Goal: Task Accomplishment & Management: Complete application form

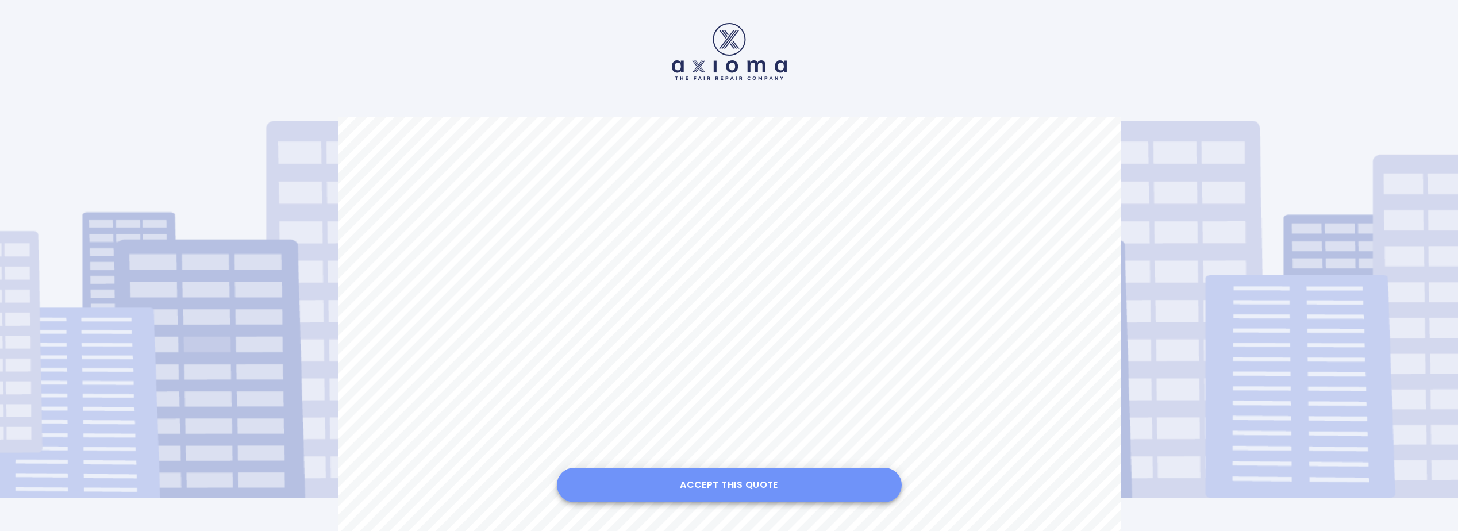
click at [704, 479] on button "Accept this Quote" at bounding box center [729, 485] width 345 height 34
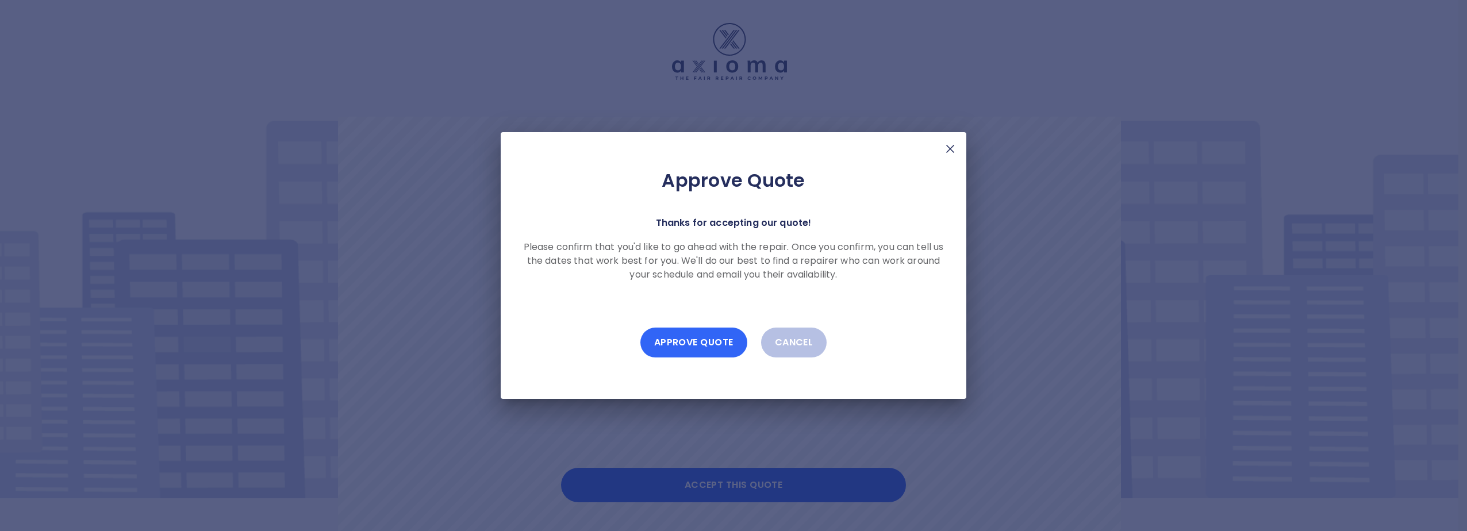
click at [689, 340] on button "Approve Quote" at bounding box center [693, 343] width 107 height 30
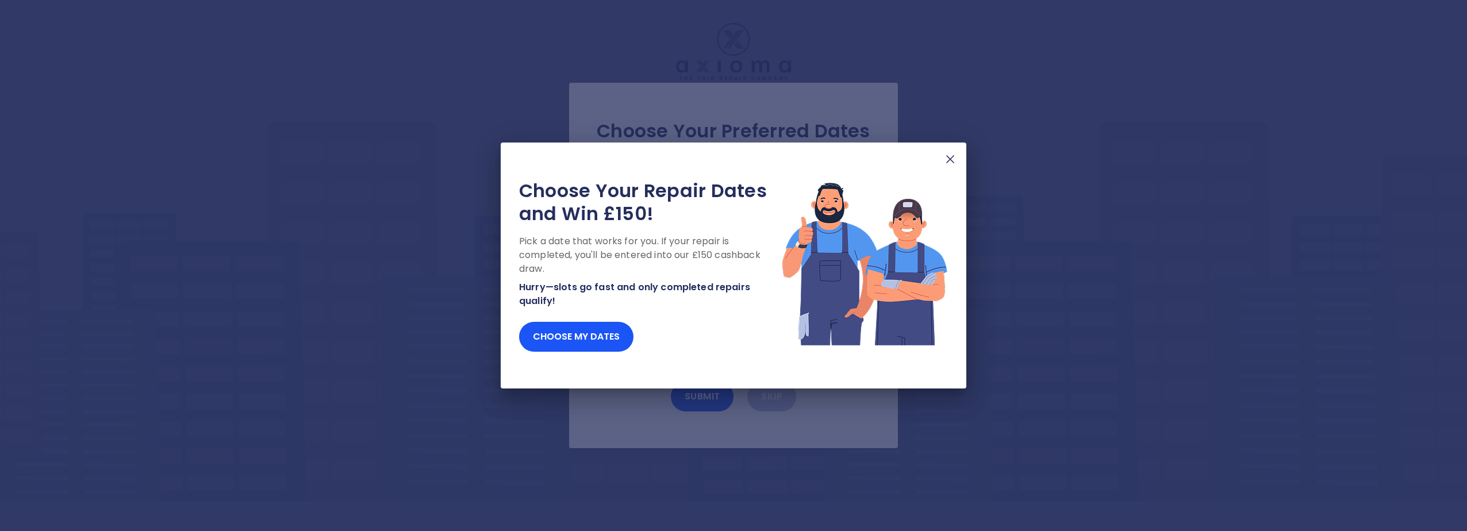
click at [953, 161] on img at bounding box center [950, 159] width 14 height 14
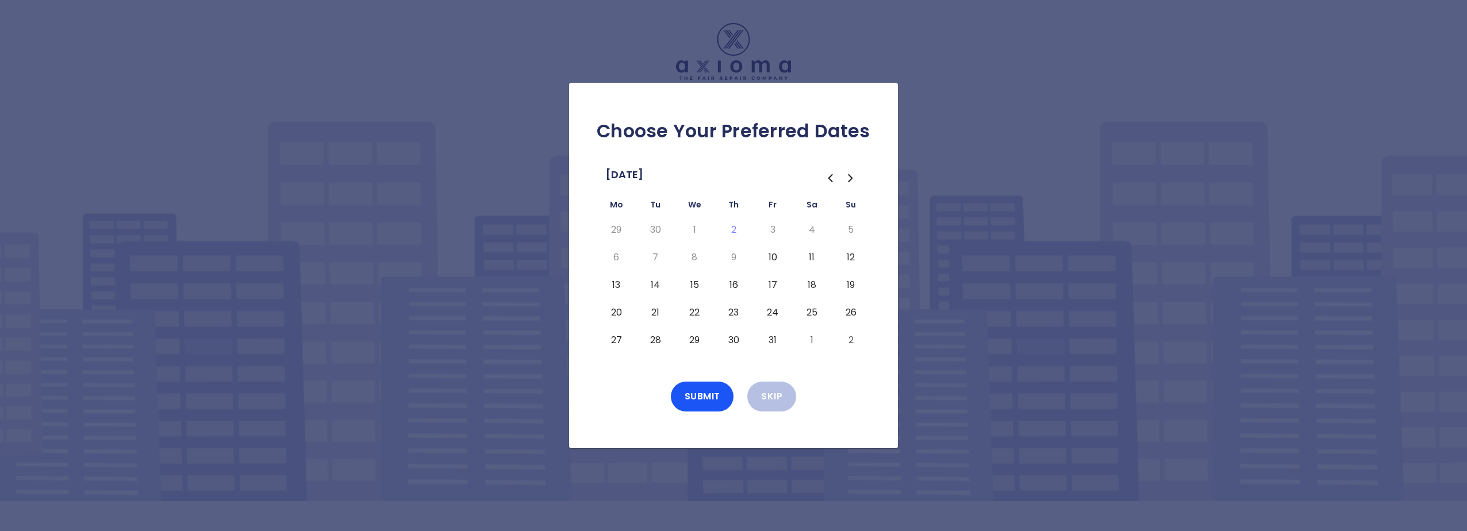
click at [658, 314] on button "21" at bounding box center [655, 312] width 21 height 18
click at [696, 313] on button "22" at bounding box center [694, 312] width 21 height 18
click at [740, 309] on button "23" at bounding box center [733, 312] width 21 height 18
click at [776, 310] on button "24" at bounding box center [772, 312] width 21 height 18
click at [694, 311] on button "22" at bounding box center [694, 312] width 21 height 18
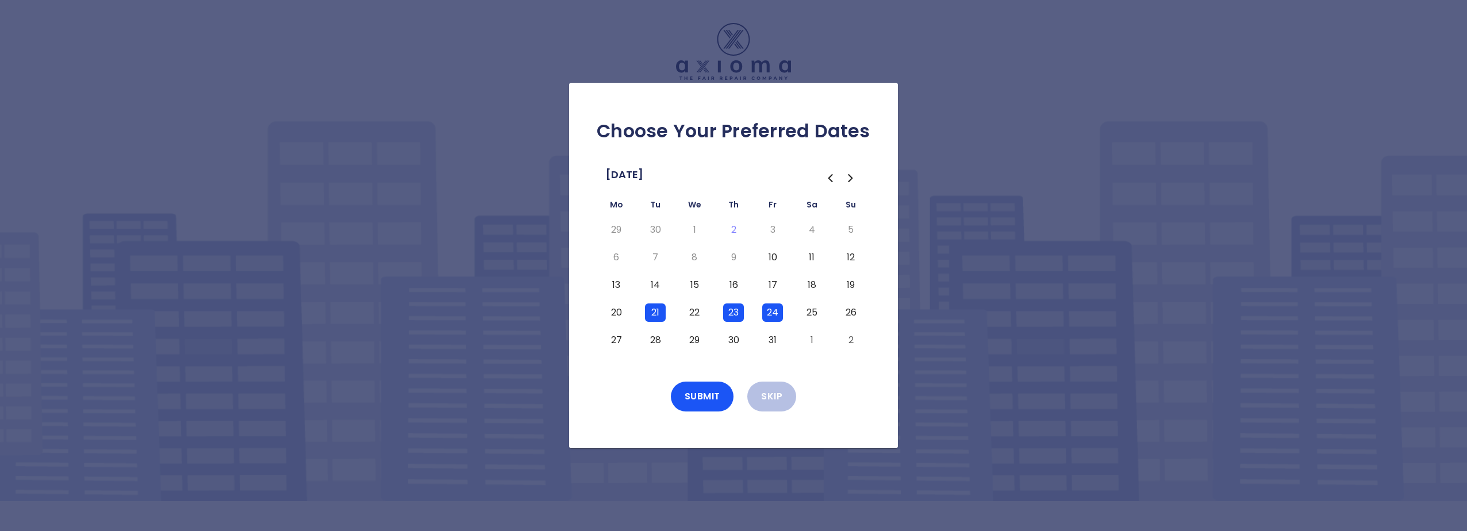
click at [651, 313] on button "21" at bounding box center [655, 312] width 21 height 18
click at [776, 314] on button "24" at bounding box center [772, 312] width 21 height 18
click at [709, 394] on button "Submit" at bounding box center [702, 397] width 63 height 30
